Goal: Find specific page/section: Find specific page/section

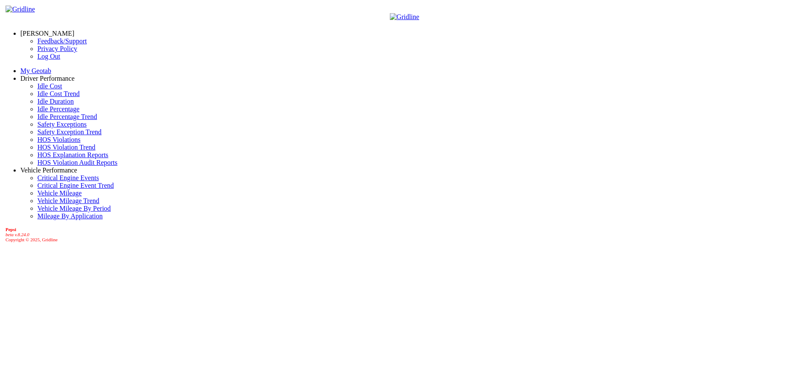
click at [49, 79] on link "Driver Performance" at bounding box center [47, 78] width 54 height 7
click at [46, 158] on link "HOS Explanation Reports" at bounding box center [72, 154] width 71 height 7
click at [49, 31] on link "[PERSON_NAME]" at bounding box center [47, 33] width 54 height 7
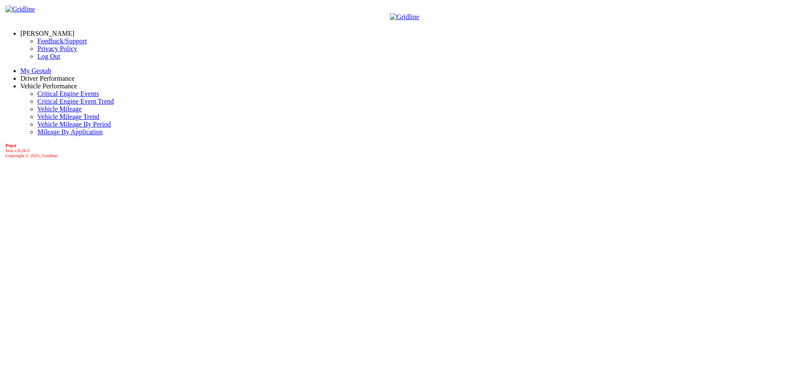
click at [39, 60] on link "Log Out" at bounding box center [48, 56] width 23 height 7
